Goal: Task Accomplishment & Management: Manage account settings

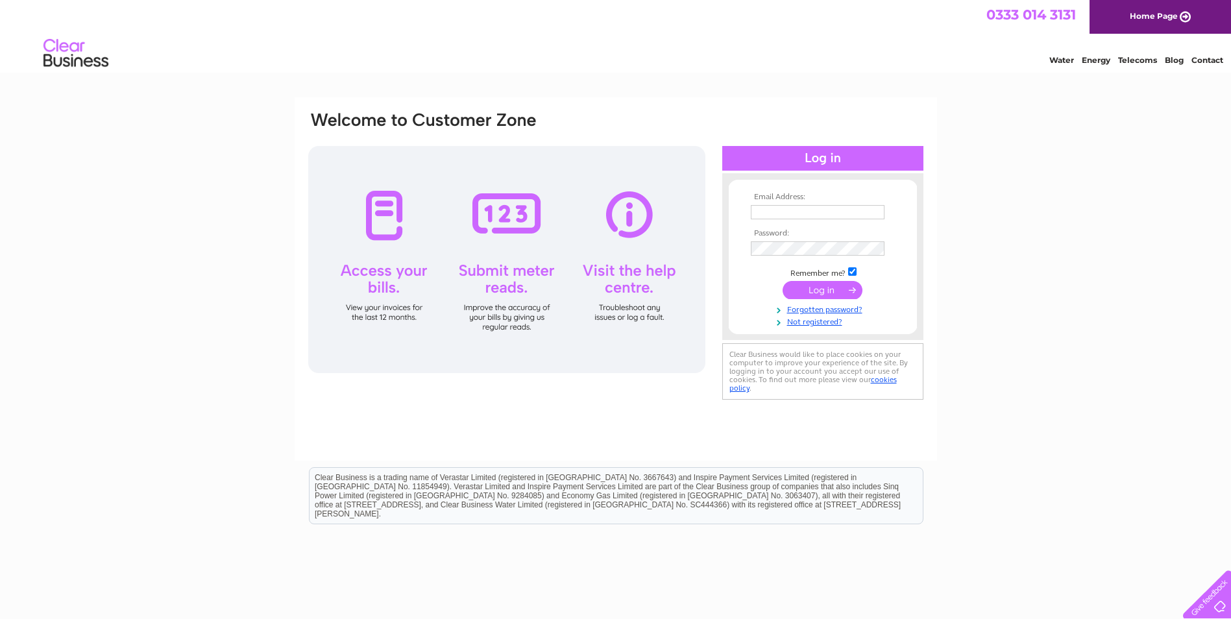
type input "deenaannfoster@aol.com"
click at [836, 291] on input "submit" at bounding box center [822, 290] width 80 height 18
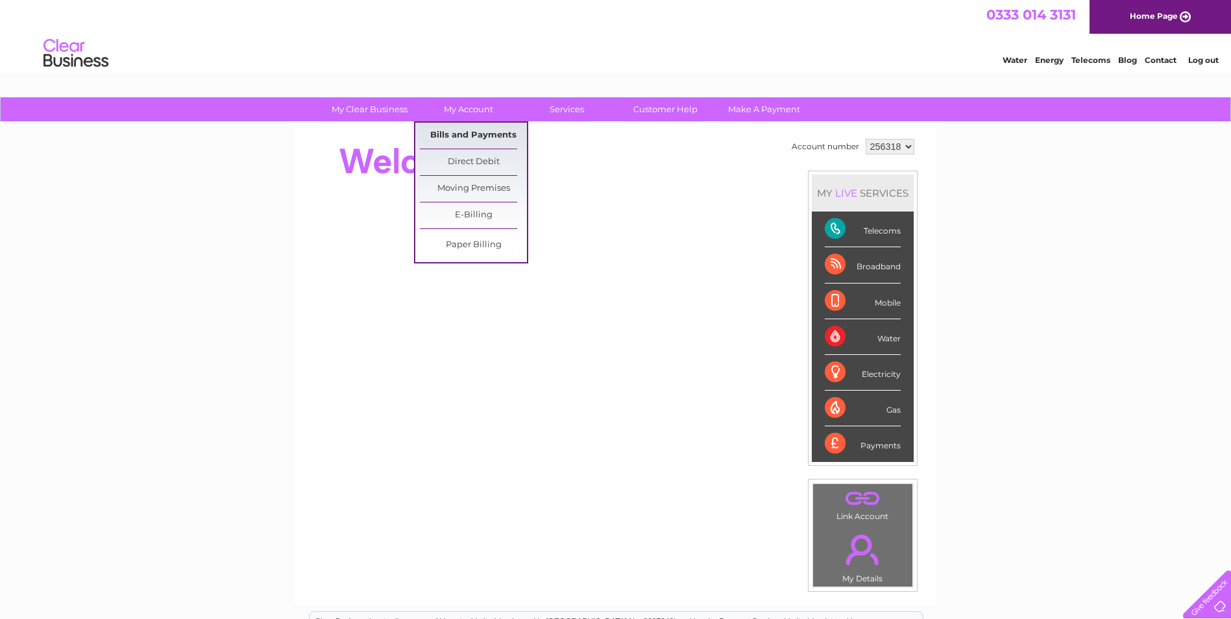
click at [460, 136] on link "Bills and Payments" at bounding box center [473, 136] width 107 height 26
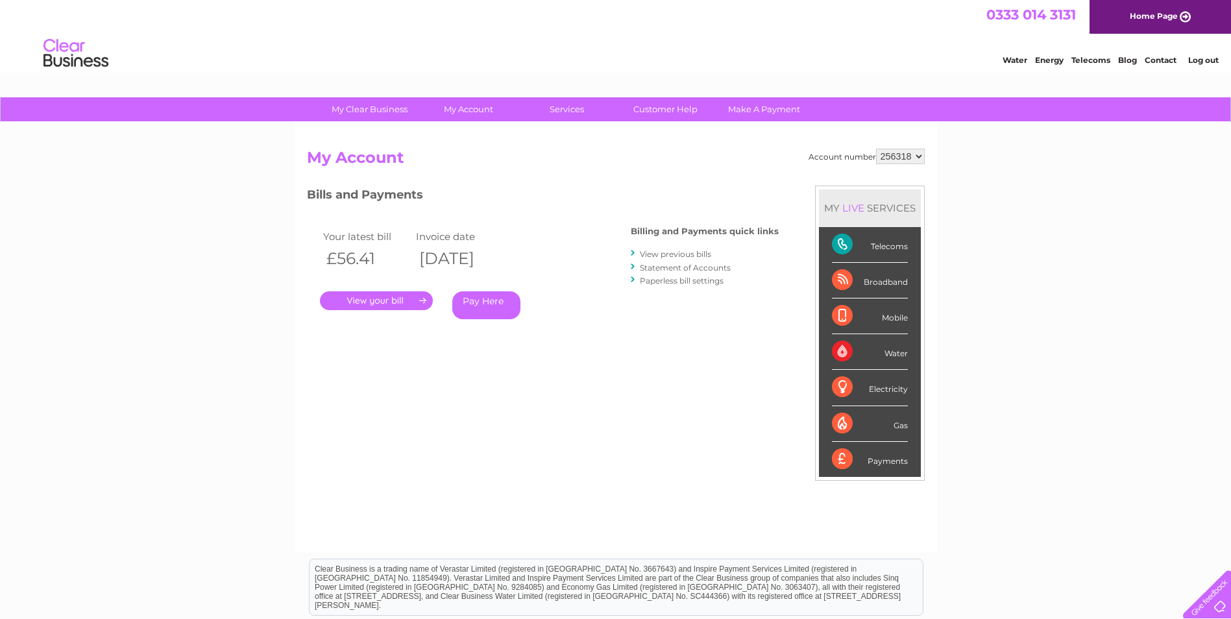
click at [395, 300] on link "." at bounding box center [376, 300] width 113 height 19
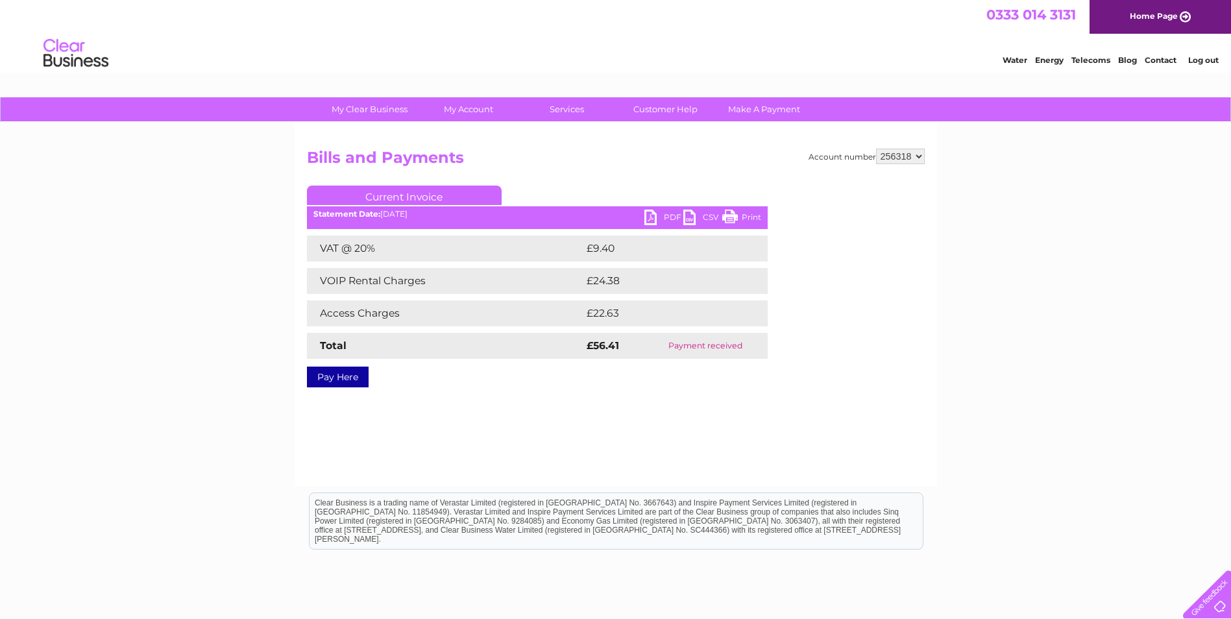
click at [649, 215] on link "PDF" at bounding box center [663, 219] width 39 height 19
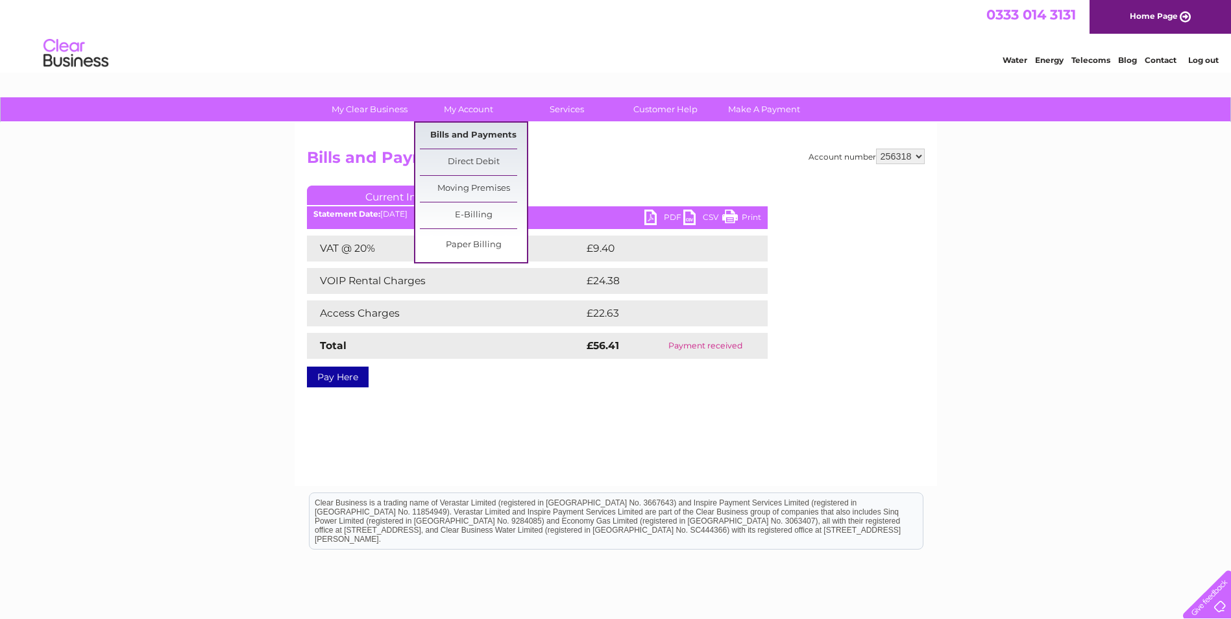
click at [464, 136] on link "Bills and Payments" at bounding box center [473, 136] width 107 height 26
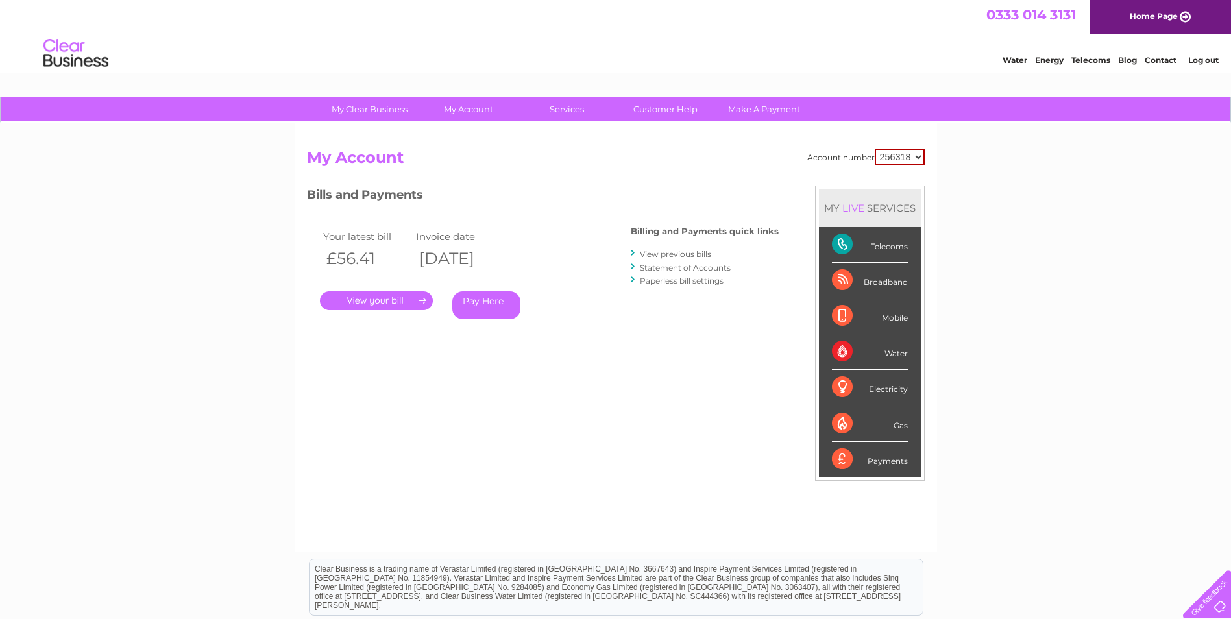
click at [669, 252] on link "View previous bills" at bounding box center [675, 254] width 71 height 10
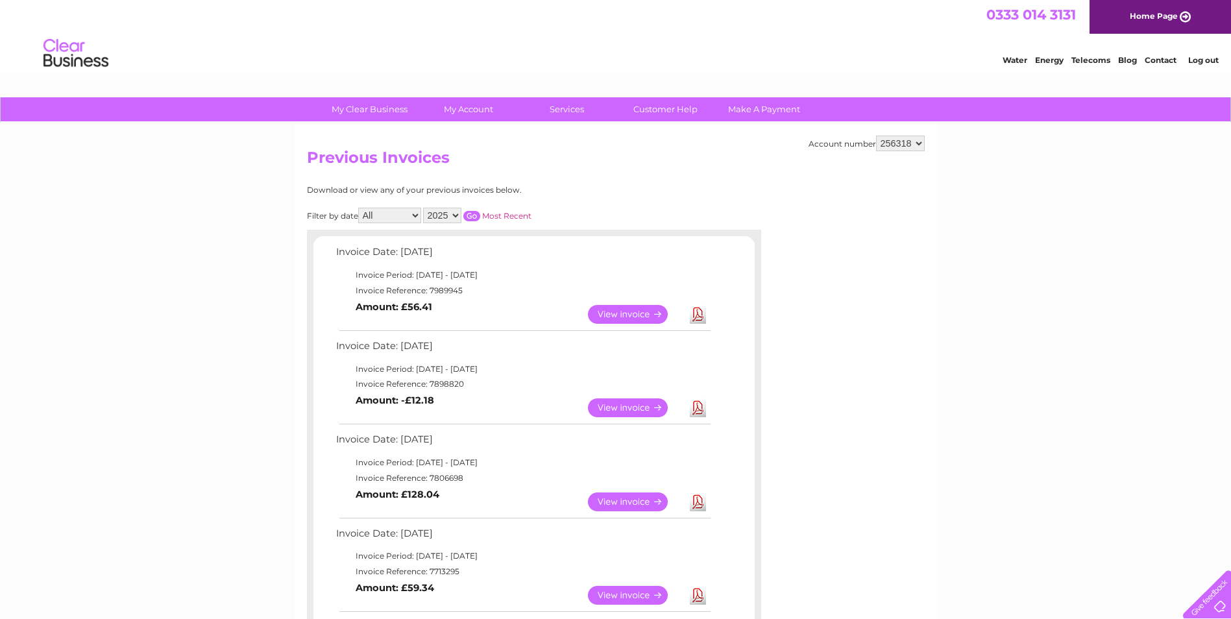
click at [628, 405] on link "View" at bounding box center [635, 407] width 95 height 19
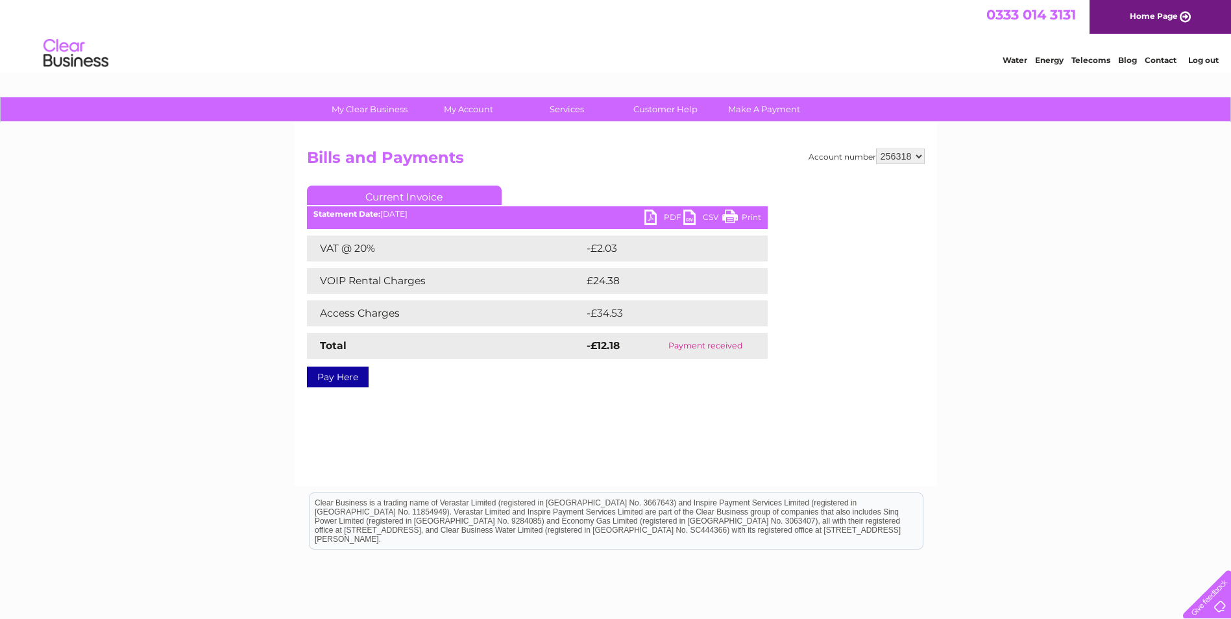
click at [653, 215] on link "PDF" at bounding box center [663, 219] width 39 height 19
